Goal: Register for event/course

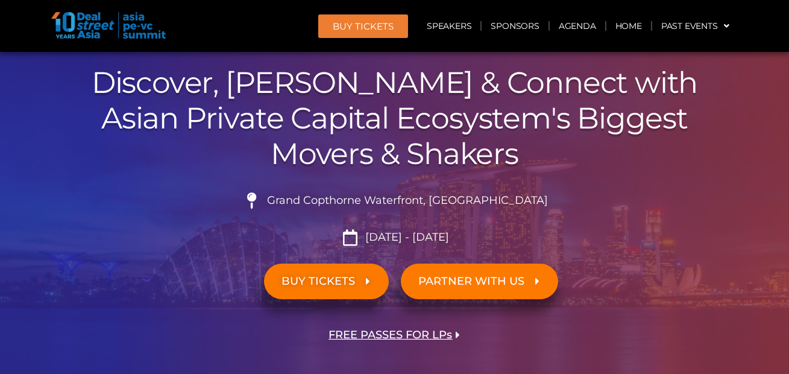
click at [335, 281] on span "BUY TICKETS" at bounding box center [319, 280] width 74 height 11
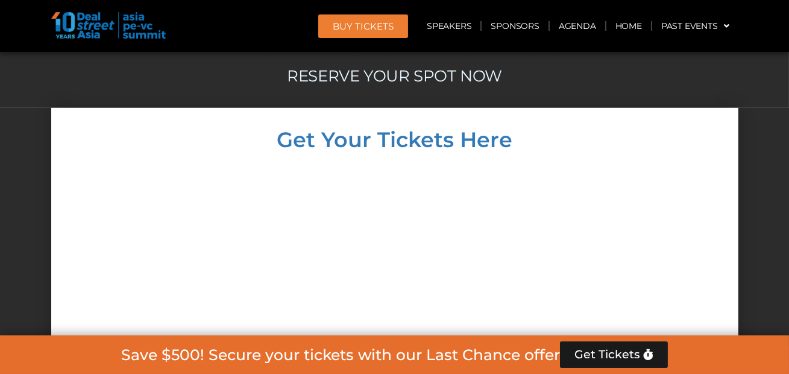
scroll to position [10437, 0]
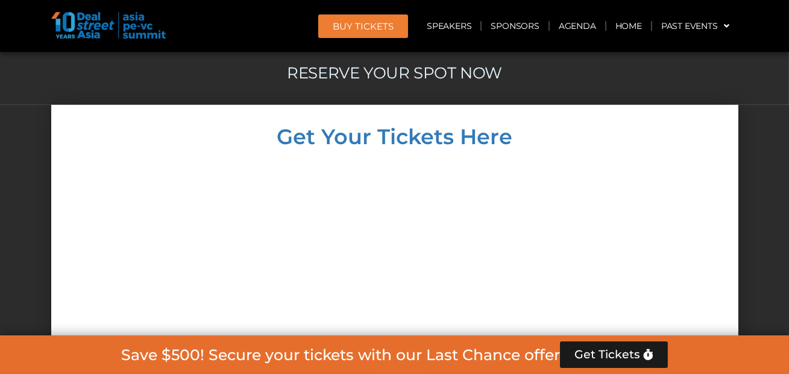
click at [660, 159] on div at bounding box center [394, 331] width 663 height 345
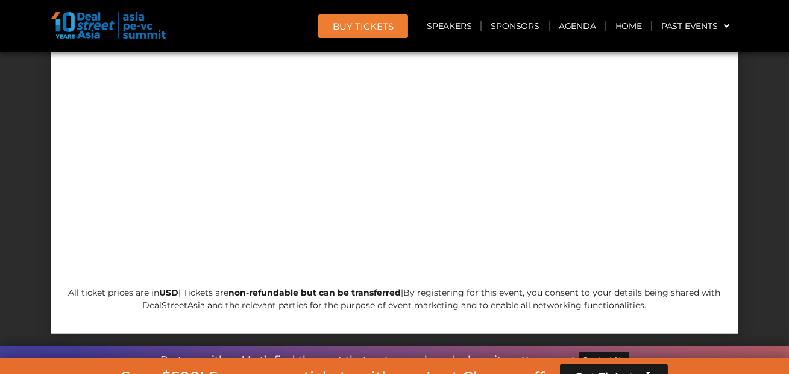
scroll to position [10705, 0]
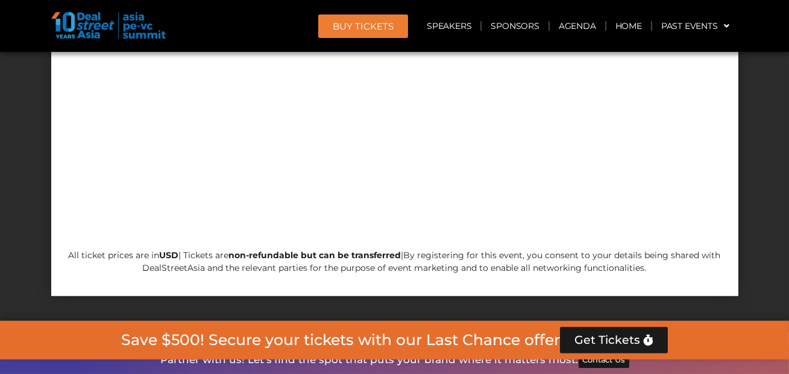
click at [615, 334] on span "Get Tickets" at bounding box center [607, 340] width 66 height 12
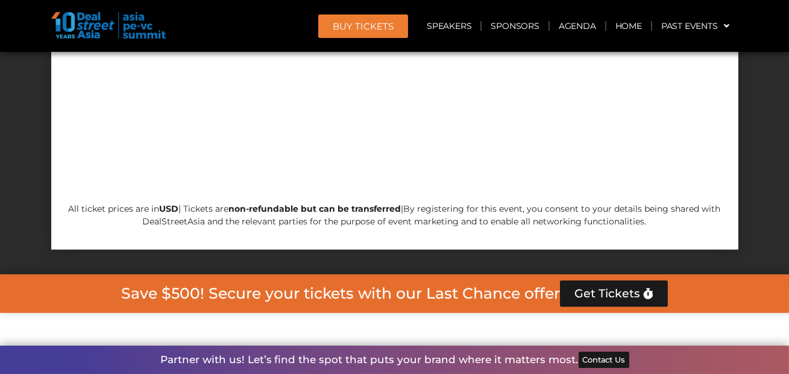
scroll to position [10752, 0]
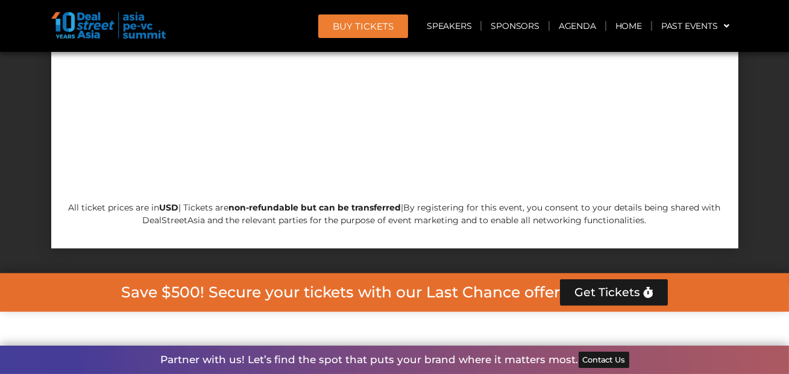
click at [451, 284] on h2 "Save $500! Secure your tickets with our Last Chance offer" at bounding box center [340, 291] width 439 height 15
click at [588, 286] on span "Get Tickets" at bounding box center [607, 292] width 66 height 12
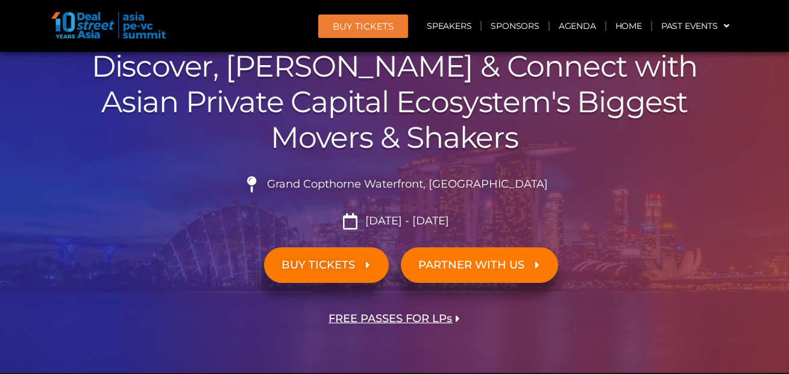
scroll to position [121, 0]
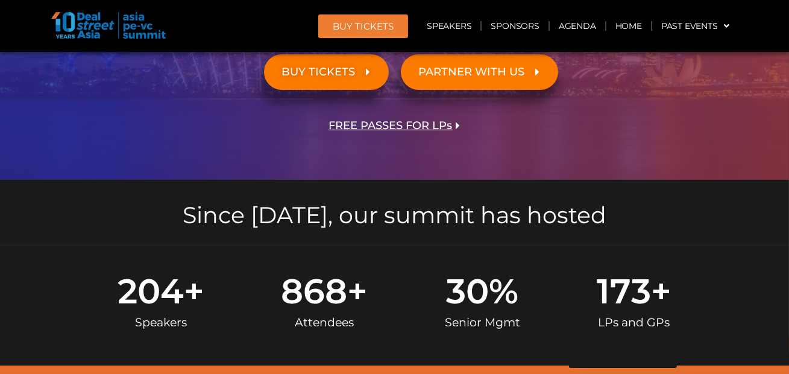
scroll to position [313, 0]
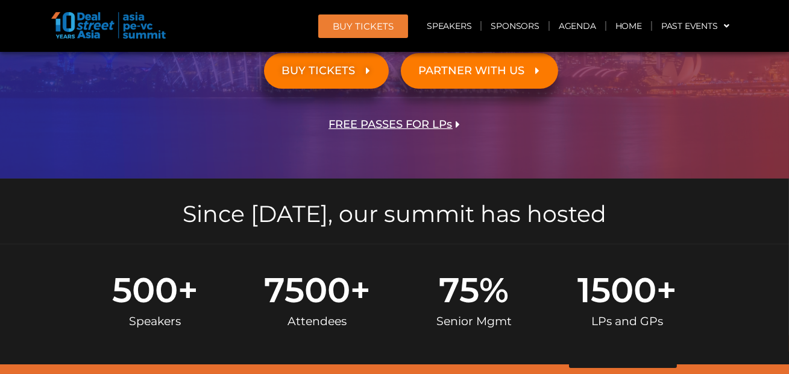
click at [362, 76] on span "BUY TICKETS" at bounding box center [326, 70] width 89 height 11
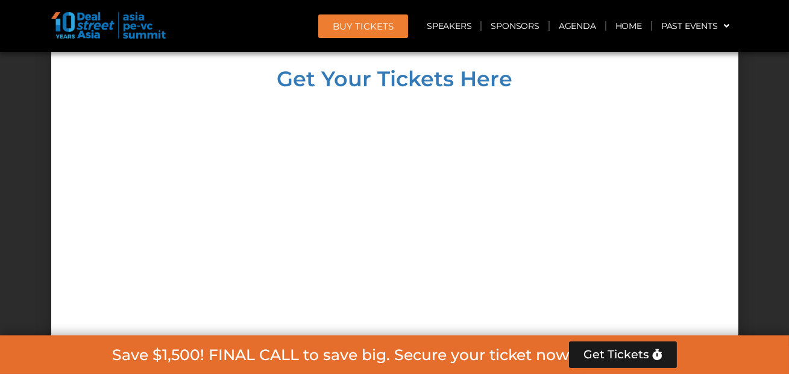
scroll to position [10496, 0]
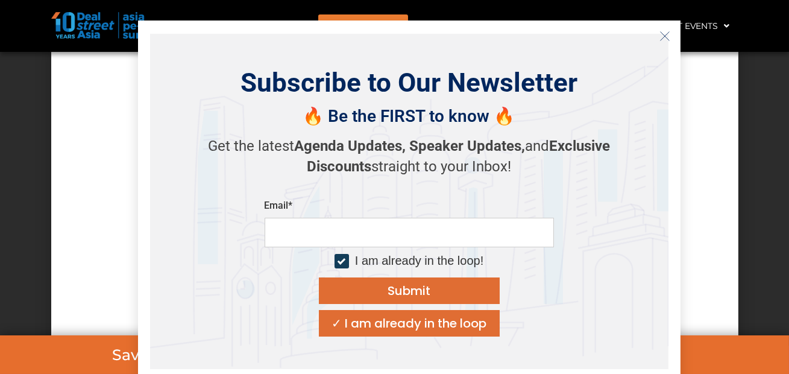
click at [664, 37] on icon "Close" at bounding box center [664, 36] width 11 height 11
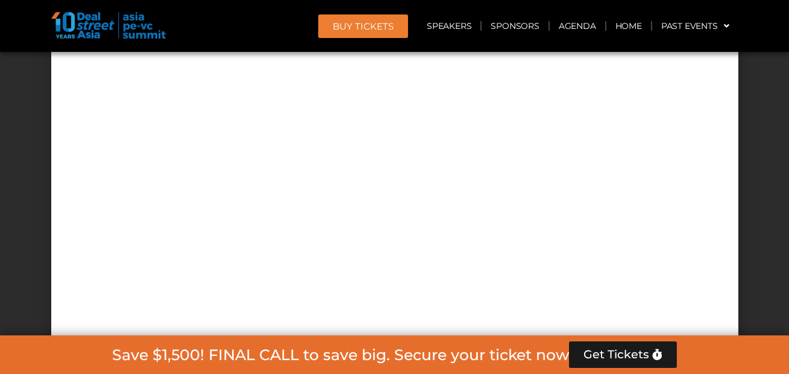
scroll to position [10610, 0]
